Goal: Task Accomplishment & Management: Manage account settings

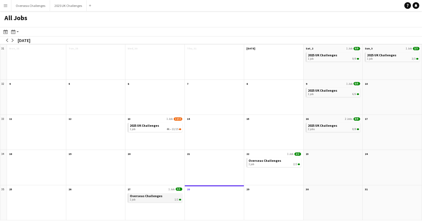
click at [147, 195] on span "Overseas Challenges" at bounding box center [146, 196] width 33 height 4
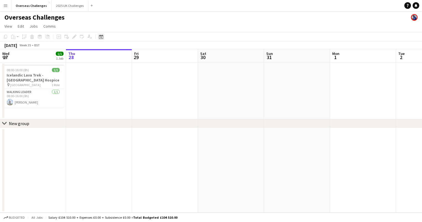
click at [98, 37] on div "Date picker" at bounding box center [101, 36] width 7 height 7
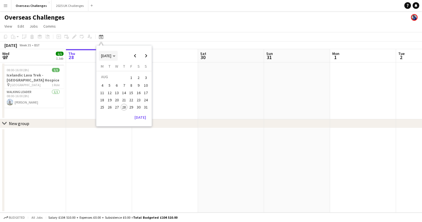
click at [115, 56] on polygon "Choose month and year" at bounding box center [114, 56] width 3 height 1
click at [127, 82] on span "2026" at bounding box center [130, 84] width 11 height 7
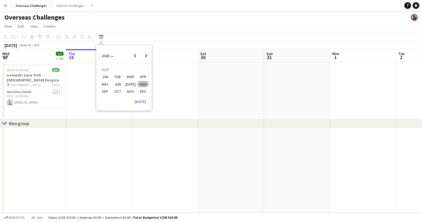
click at [103, 77] on span "JAN" at bounding box center [104, 77] width 11 height 7
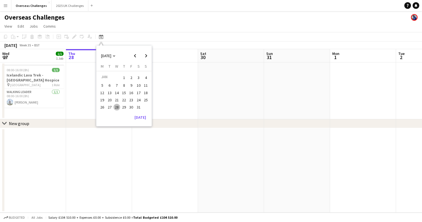
click at [118, 91] on span "14" at bounding box center [117, 92] width 7 height 7
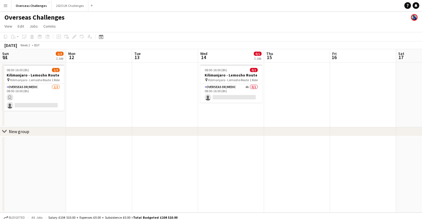
scroll to position [0, 190]
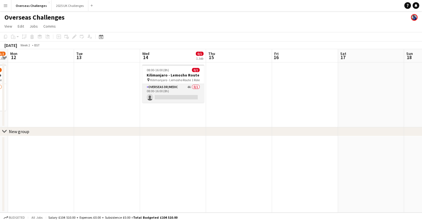
click at [162, 89] on app-card-role "Overseas Dr/Medic 4A 0/1 08:00-16:00 (8h) single-neutral-actions" at bounding box center [173, 93] width 62 height 19
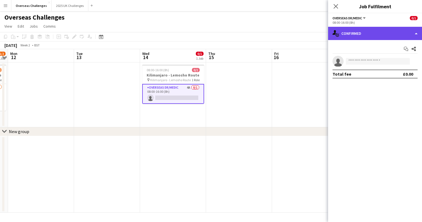
click at [355, 36] on div "single-neutral-actions-check-2 Confirmed" at bounding box center [375, 33] width 94 height 13
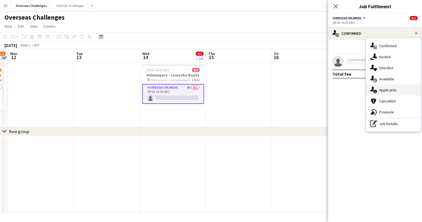
click at [381, 89] on div "single-neutral-actions-information Applicants" at bounding box center [393, 90] width 55 height 11
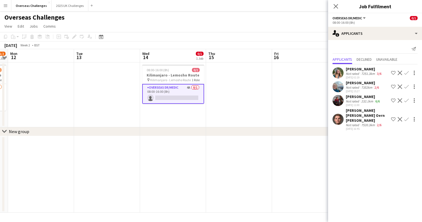
click at [367, 114] on div "Jonathan Gustaf Oscar Oern Schulz" at bounding box center [367, 115] width 43 height 15
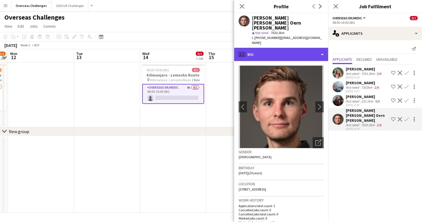
click at [275, 48] on div "profile Bio" at bounding box center [281, 54] width 94 height 13
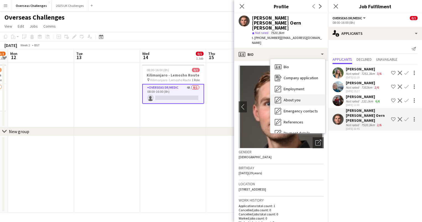
click at [291, 94] on div "About you About you" at bounding box center [297, 99] width 55 height 11
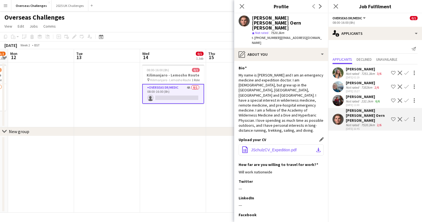
click at [270, 148] on span "JSchulzCV_Expedition.pdf" at bounding box center [274, 150] width 46 height 4
